Goal: Task Accomplishment & Management: Use online tool/utility

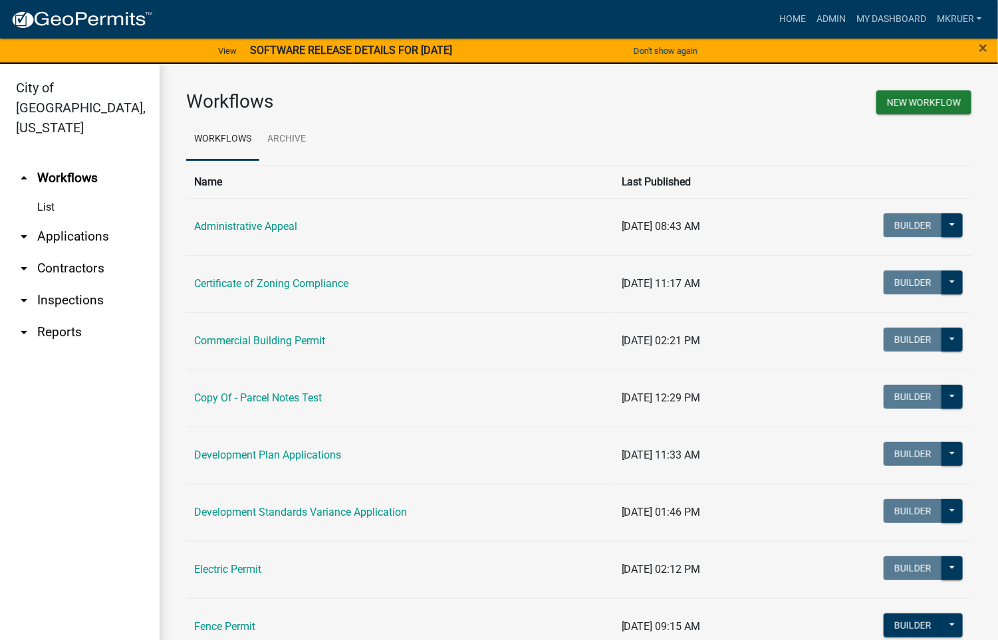
click at [64, 284] on link "arrow_drop_down Inspections" at bounding box center [80, 300] width 160 height 32
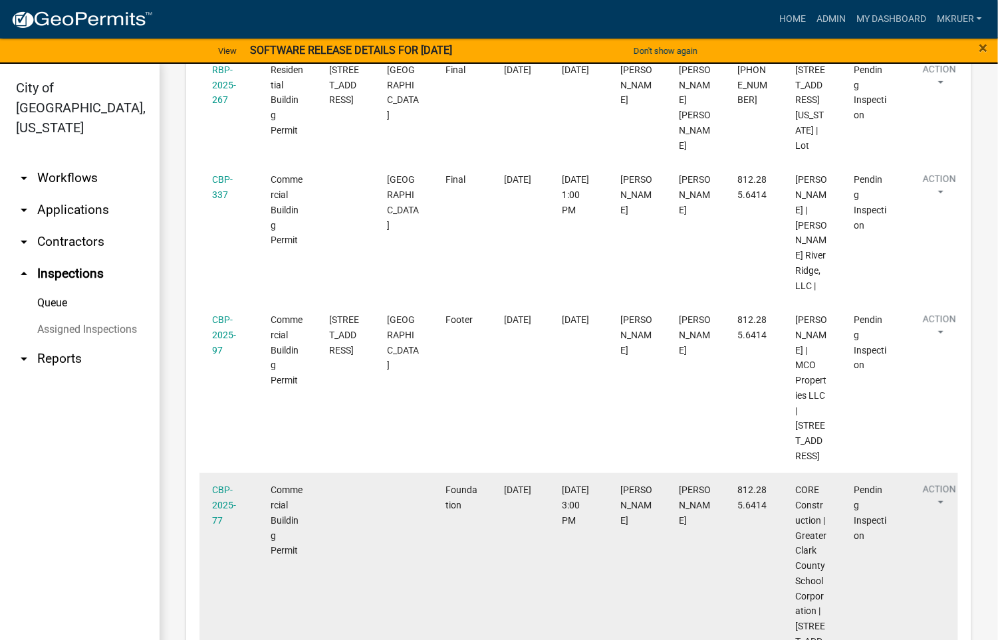
scroll to position [199, 0]
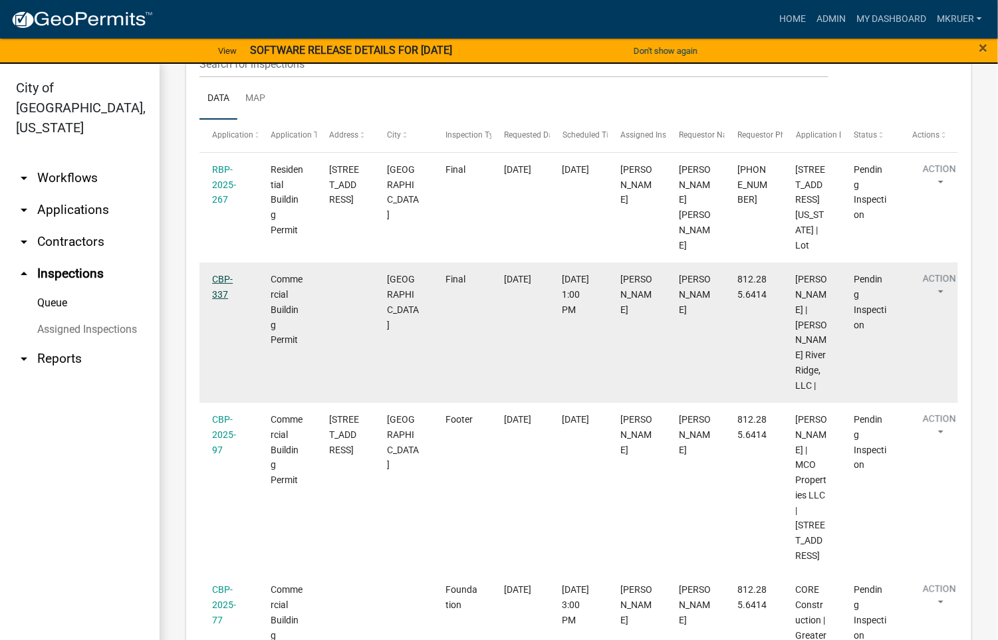
click at [219, 300] on link "CBP-337" at bounding box center [222, 287] width 21 height 26
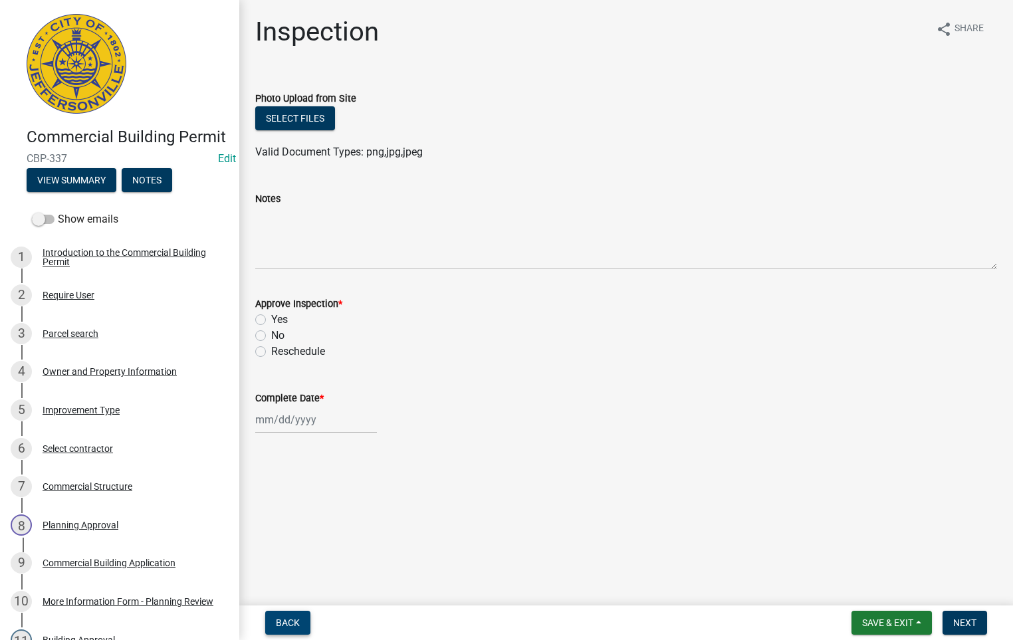
click at [290, 621] on span "Back" at bounding box center [288, 622] width 24 height 11
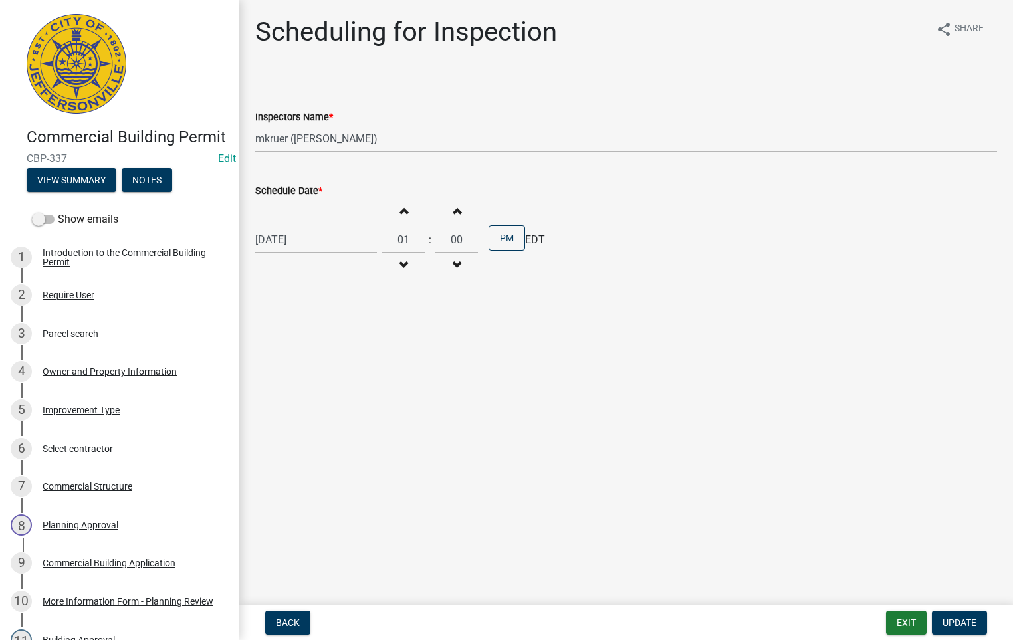
click at [287, 138] on select "Select Item... [PERSON_NAME] ([PERSON_NAME]) [PERSON_NAME] ([PERSON_NAME]) mkru…" at bounding box center [626, 138] width 742 height 27
select select "13c97fbc-c819-4cee-844a-0db3d3c4db95"
click at [255, 125] on select "Select Item... [PERSON_NAME] ([PERSON_NAME]) [PERSON_NAME] ([PERSON_NAME]) mkru…" at bounding box center [626, 138] width 742 height 27
click at [965, 625] on span "Update" at bounding box center [959, 622] width 34 height 11
